Goal: Navigation & Orientation: Find specific page/section

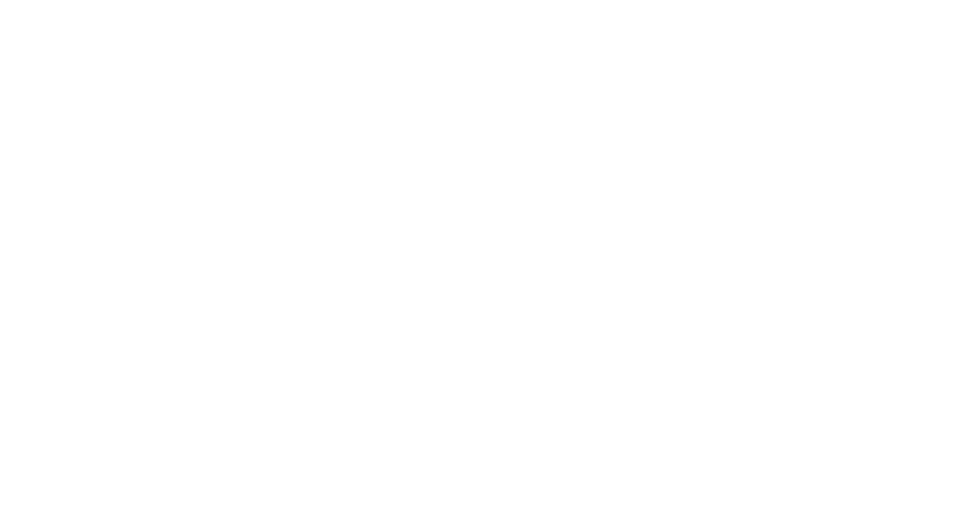
select select
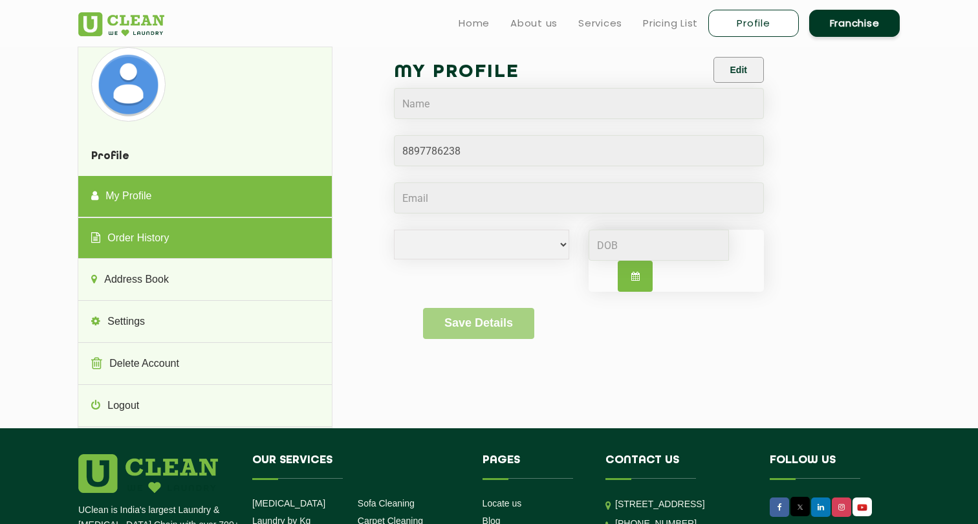
click at [158, 242] on link "Order History" at bounding box center [204, 238] width 253 height 41
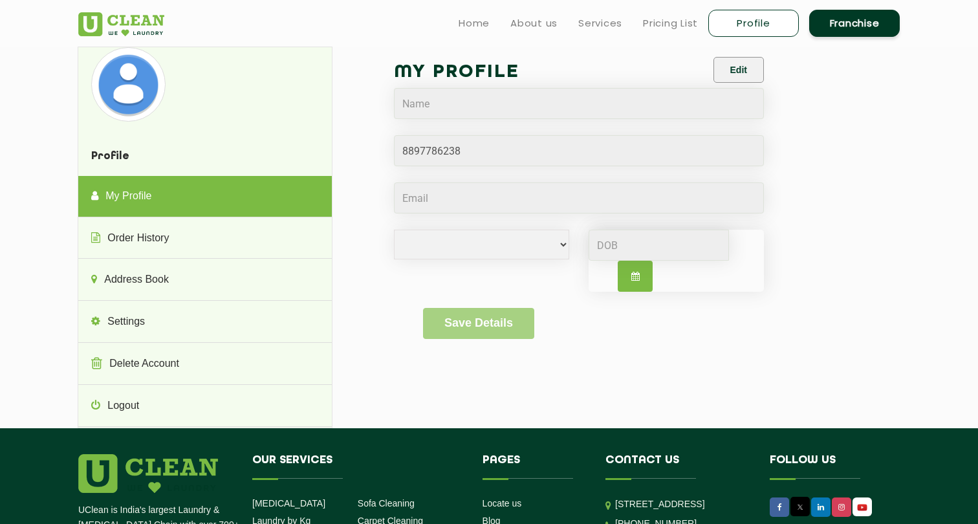
select select
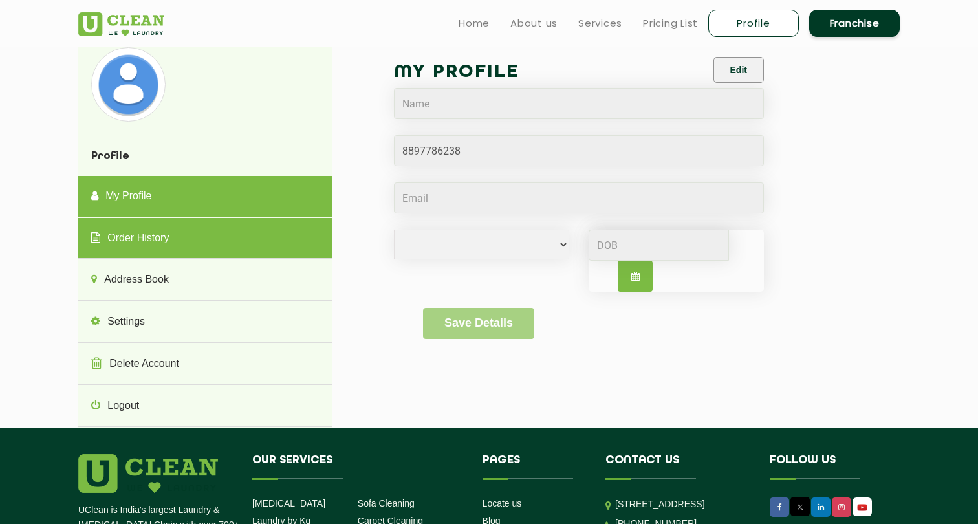
click at [151, 239] on link "Order History" at bounding box center [204, 238] width 253 height 41
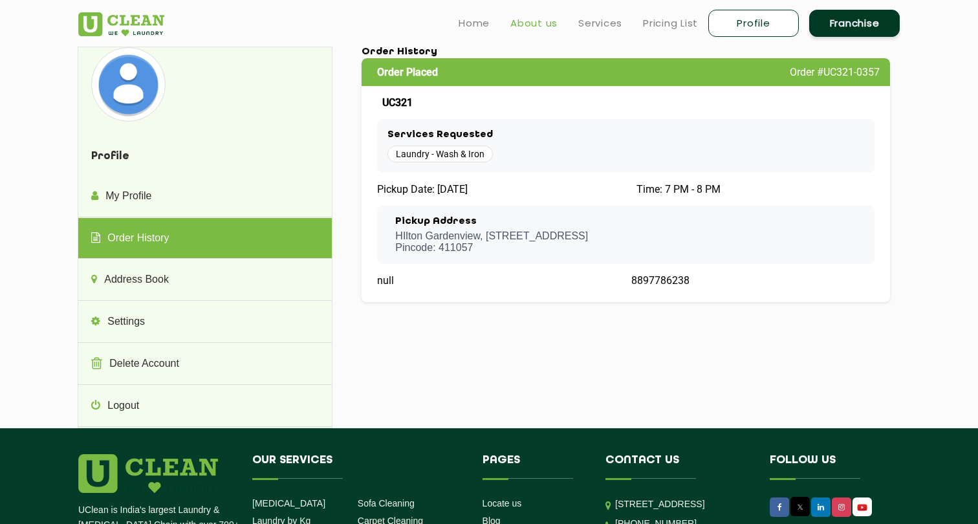
click at [526, 28] on link "About us" at bounding box center [533, 24] width 47 height 16
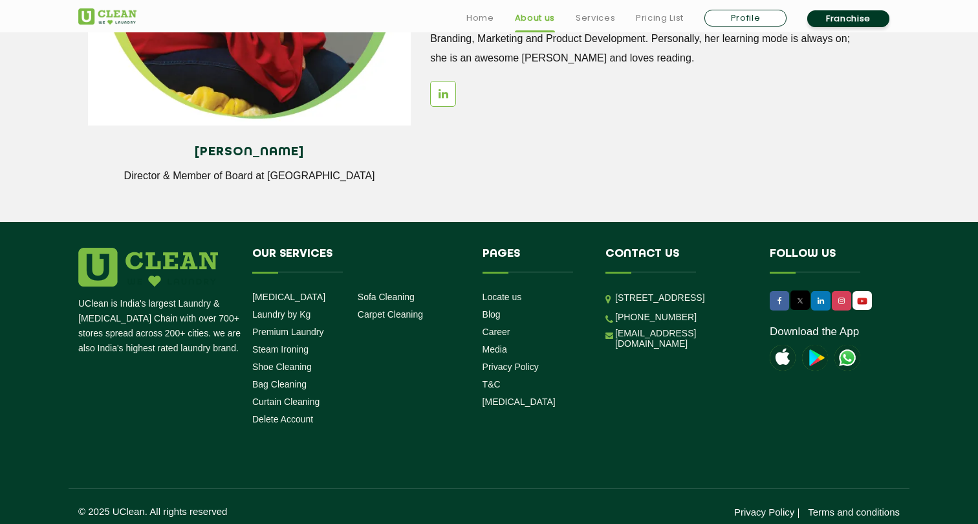
scroll to position [1787, 0]
